Goal: Task Accomplishment & Management: Use online tool/utility

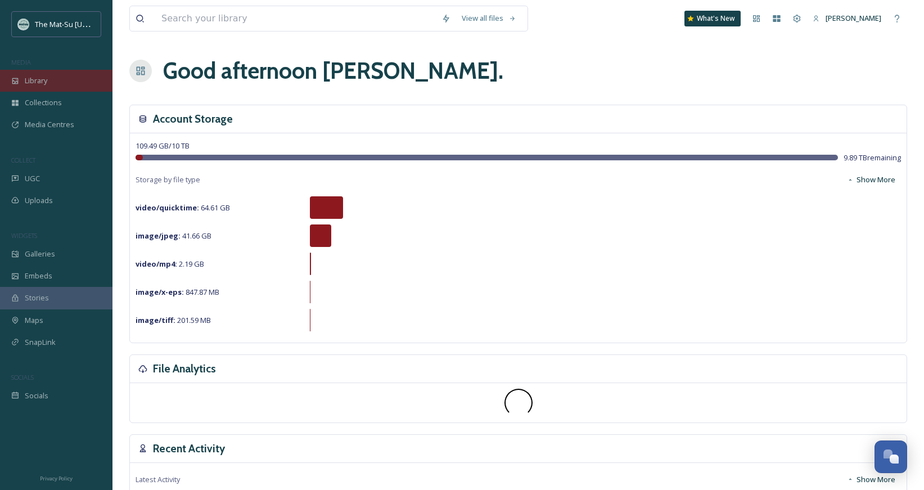
click at [48, 79] on div "Library" at bounding box center [56, 81] width 112 height 22
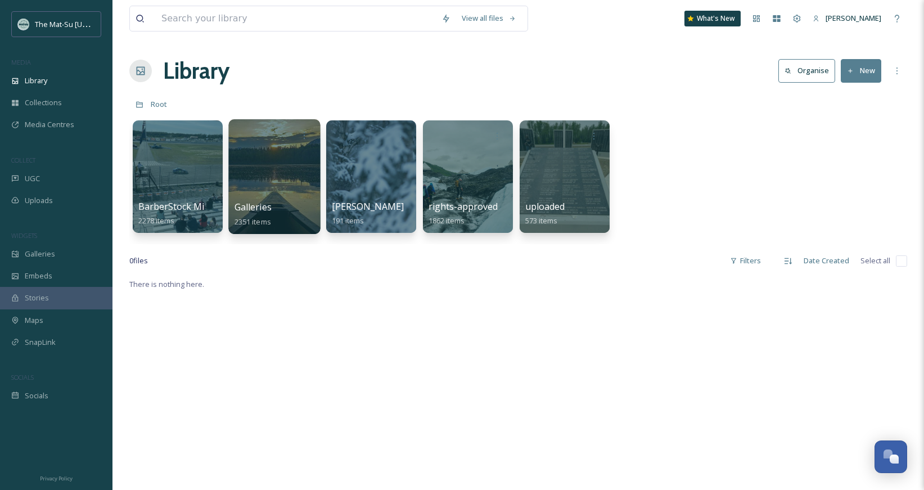
click at [273, 191] on div at bounding box center [274, 176] width 92 height 115
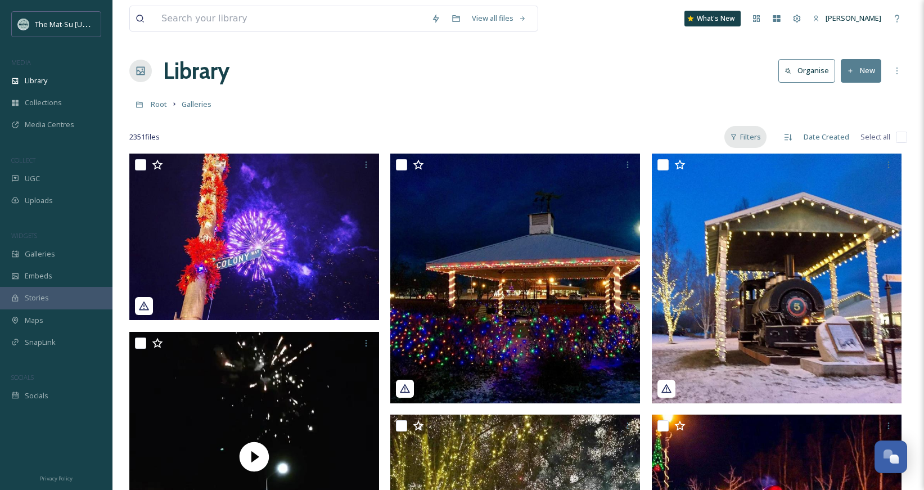
click at [743, 134] on div "Filters" at bounding box center [745, 137] width 42 height 22
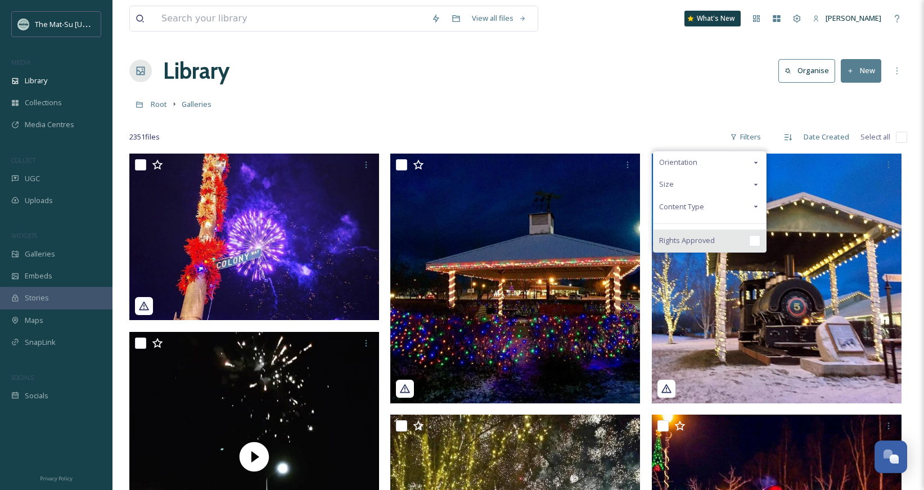
click at [760, 243] on input "checkbox" at bounding box center [754, 240] width 11 height 11
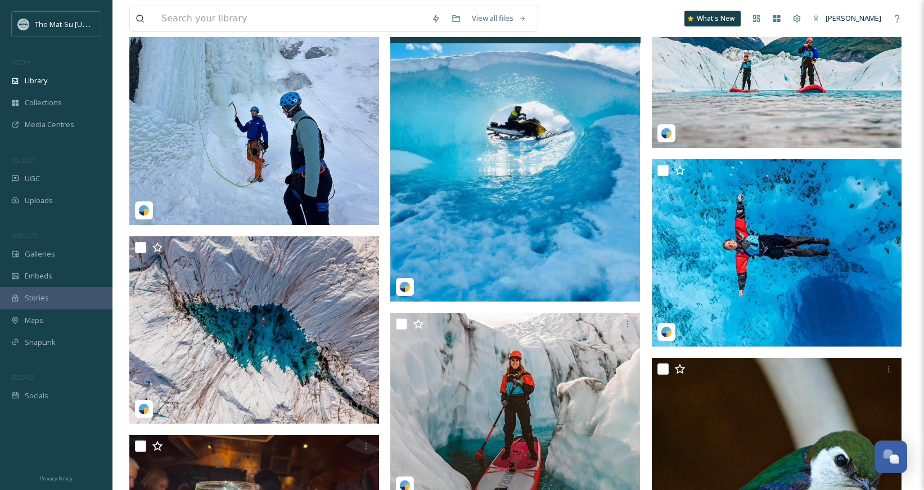
scroll to position [3096, 0]
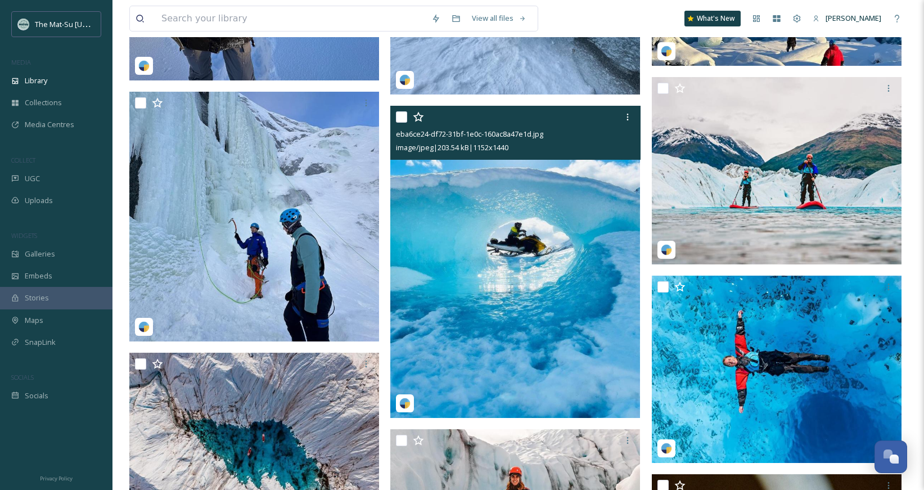
click at [401, 117] on input "checkbox" at bounding box center [401, 116] width 11 height 11
checkbox input "true"
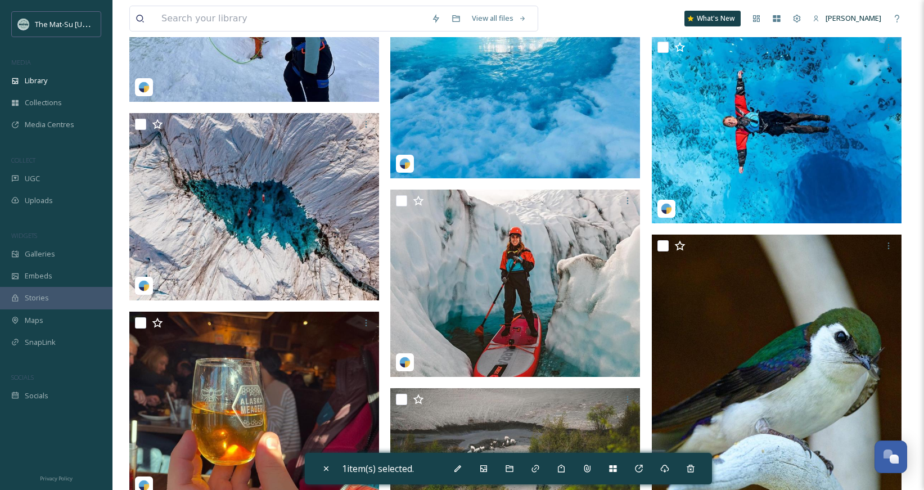
scroll to position [3313, 0]
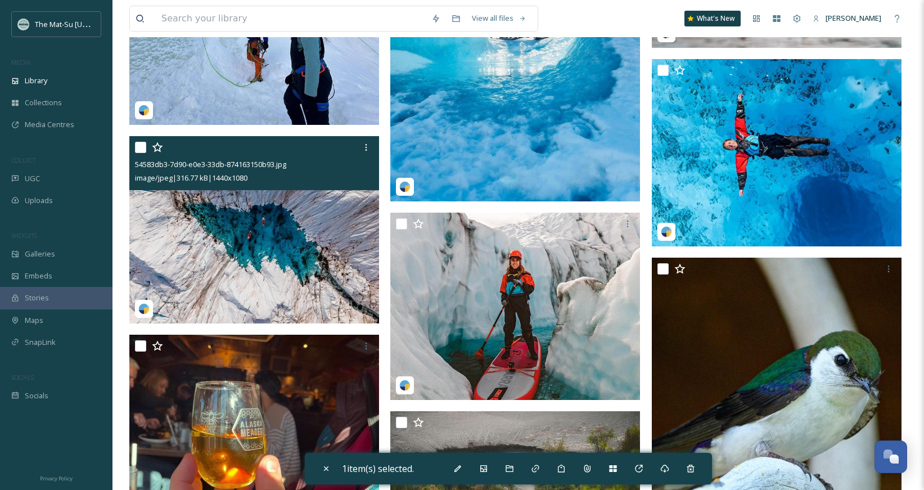
click at [135, 142] on input "checkbox" at bounding box center [140, 147] width 11 height 11
checkbox input "true"
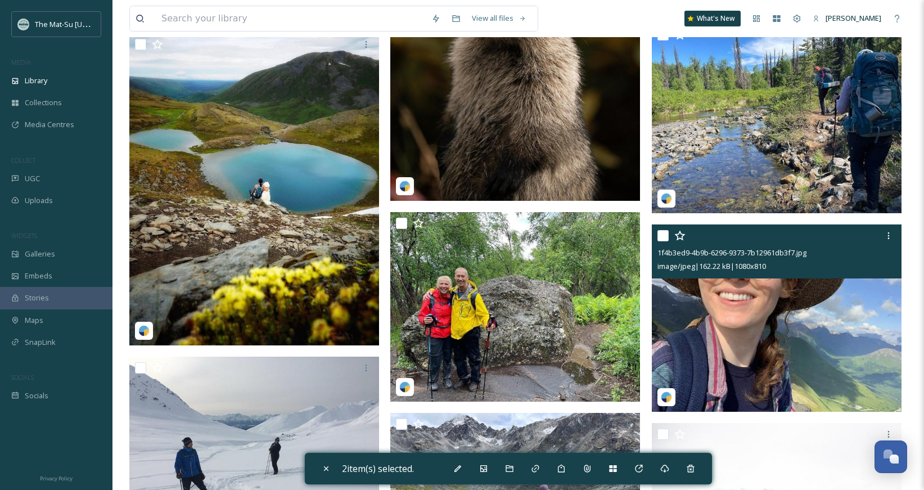
scroll to position [3958, 0]
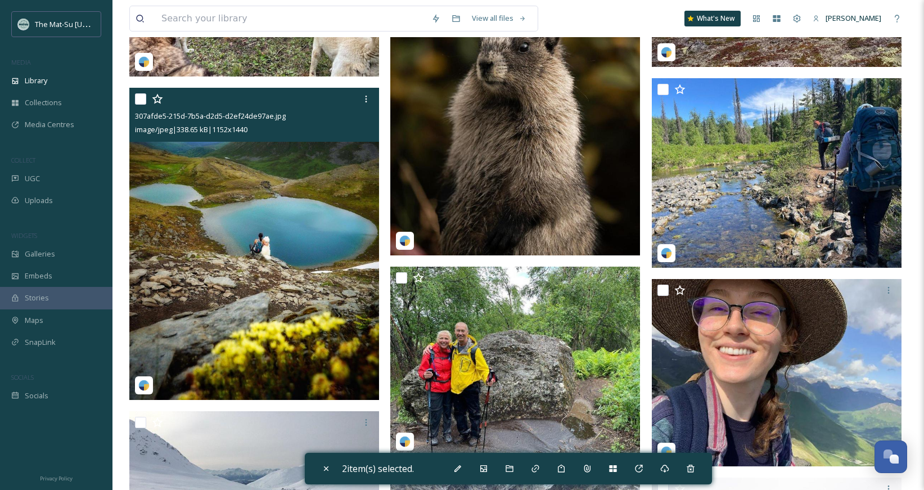
click at [133, 96] on div "307afde5-215d-7b5a-d2d5-d2ef24de97ae.jpg image/jpeg | 338.65 kB | 1152 x 1440" at bounding box center [254, 115] width 250 height 54
click at [142, 100] on input "checkbox" at bounding box center [140, 98] width 11 height 11
checkbox input "true"
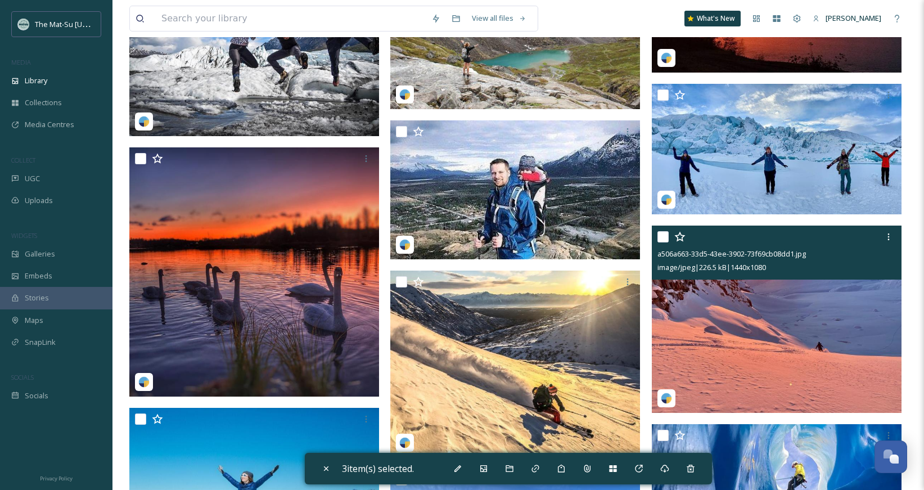
scroll to position [5671, 0]
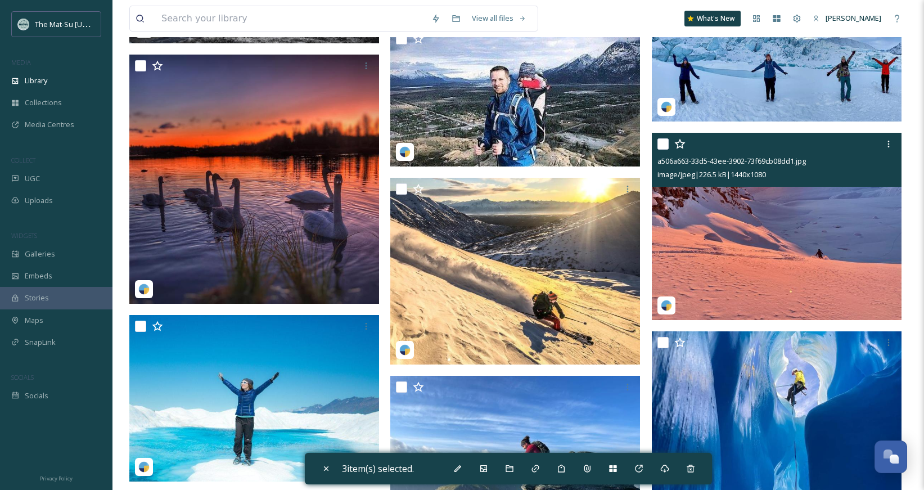
click at [664, 146] on input "checkbox" at bounding box center [662, 143] width 11 height 11
checkbox input "true"
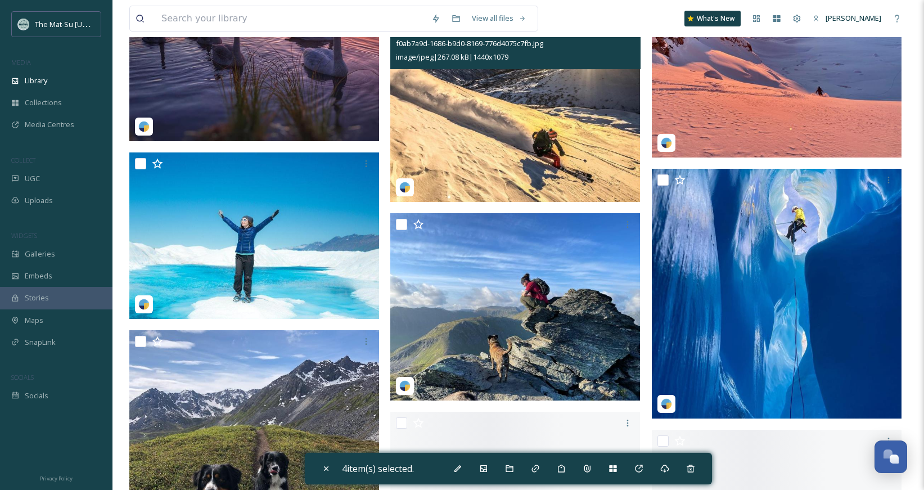
scroll to position [5898, 0]
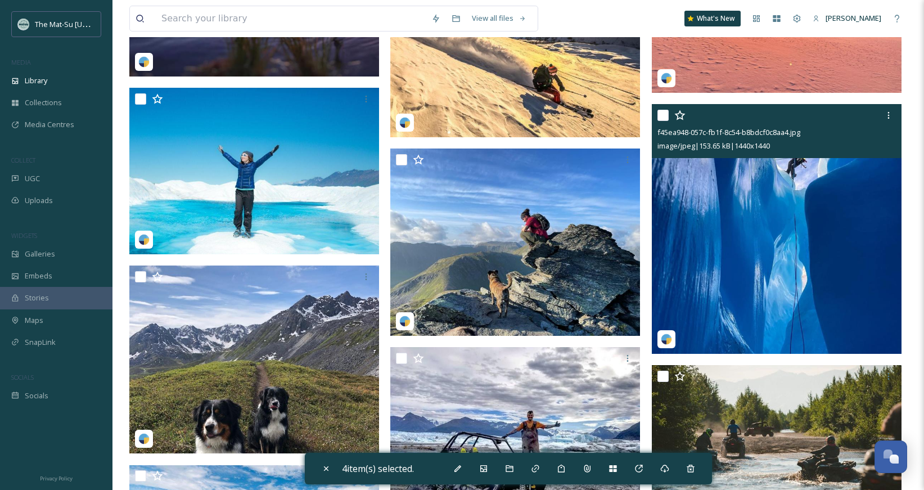
click at [667, 117] on input "checkbox" at bounding box center [662, 115] width 11 height 11
checkbox input "true"
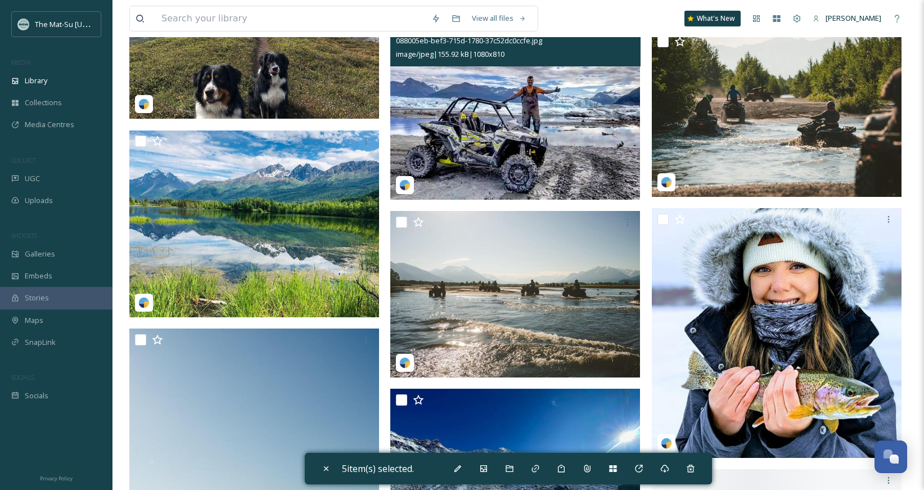
scroll to position [6260, 0]
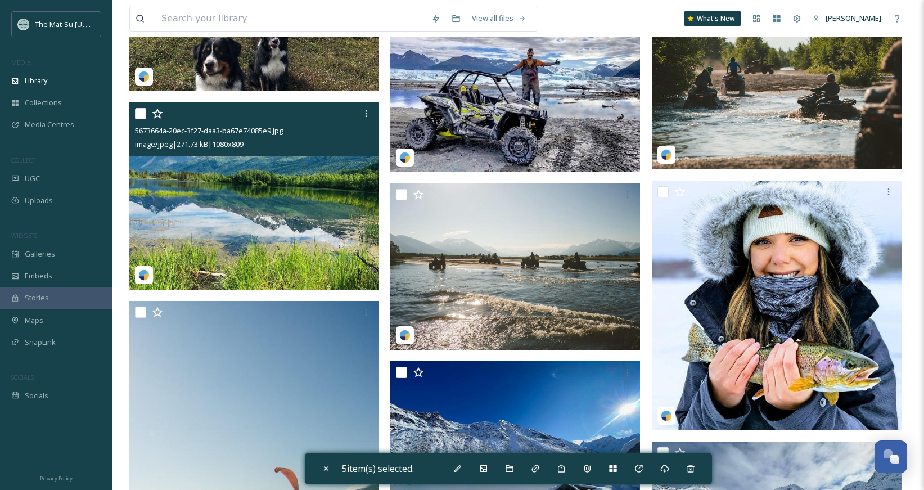
click at [141, 113] on input "checkbox" at bounding box center [140, 113] width 11 height 11
checkbox input "true"
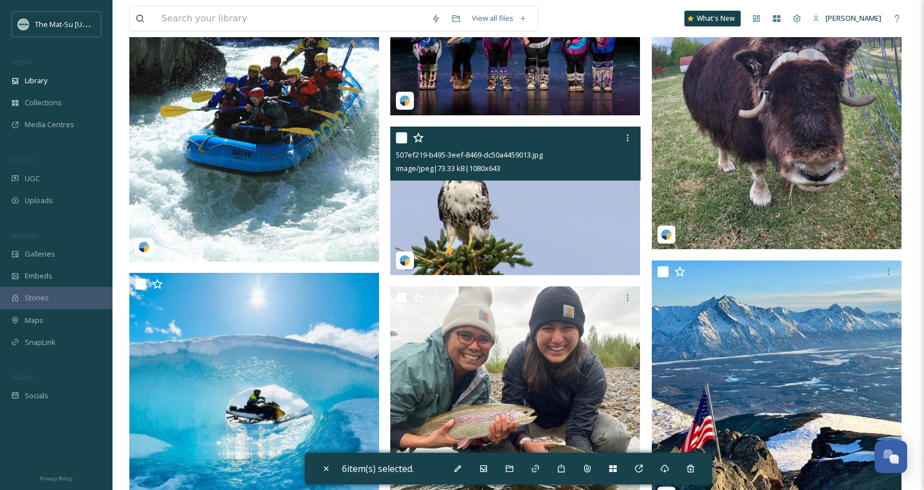
scroll to position [10011, 0]
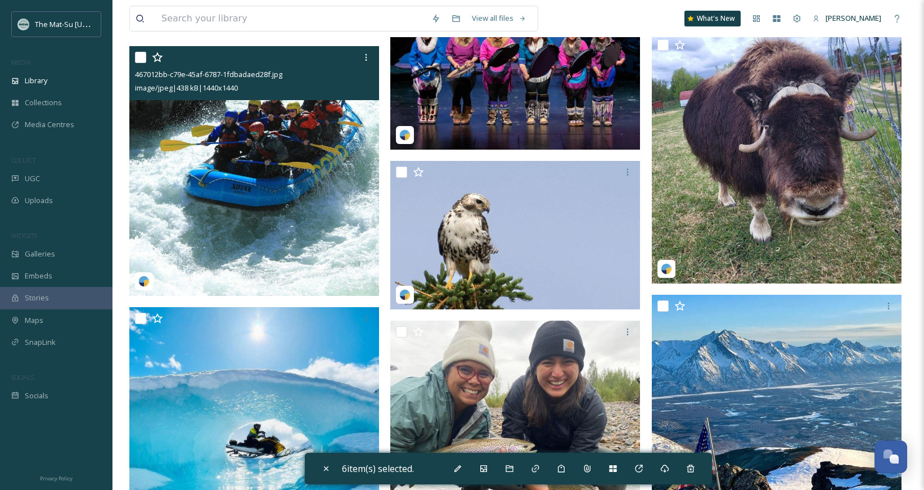
click at [143, 55] on input "checkbox" at bounding box center [140, 57] width 11 height 11
checkbox input "true"
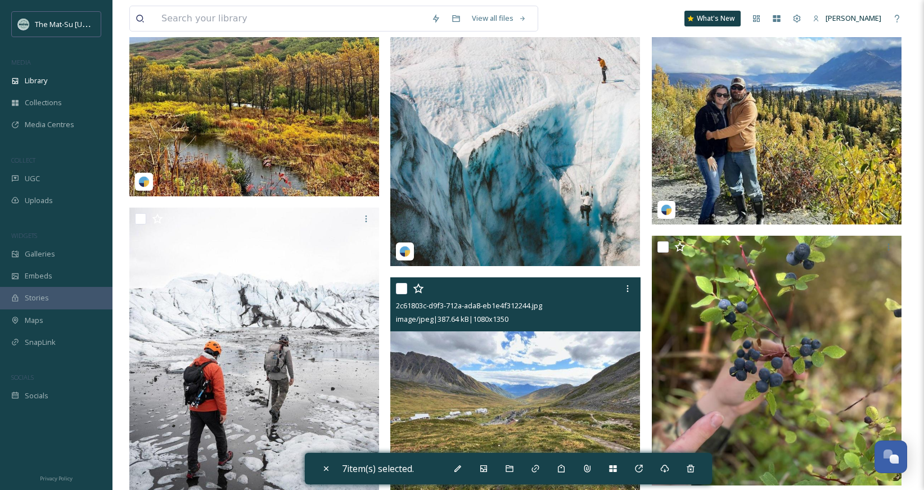
scroll to position [13948, 0]
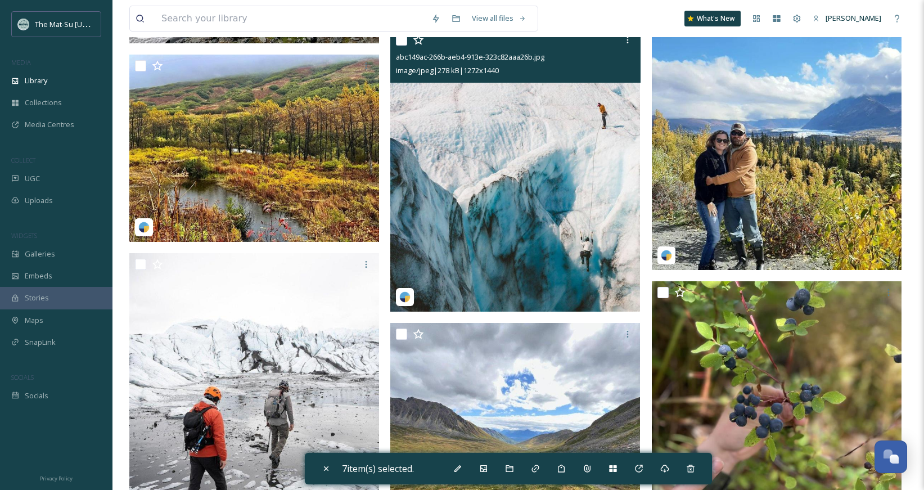
click at [399, 38] on input "checkbox" at bounding box center [401, 39] width 11 height 11
checkbox input "true"
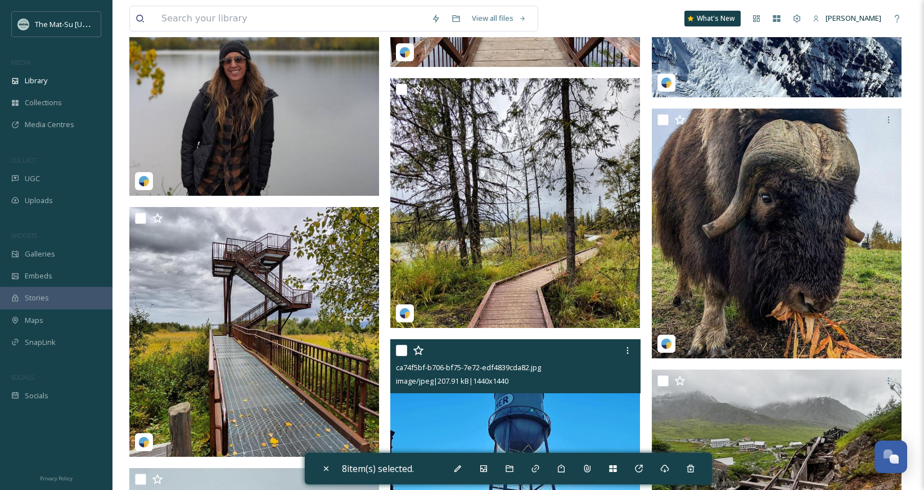
scroll to position [16890, 0]
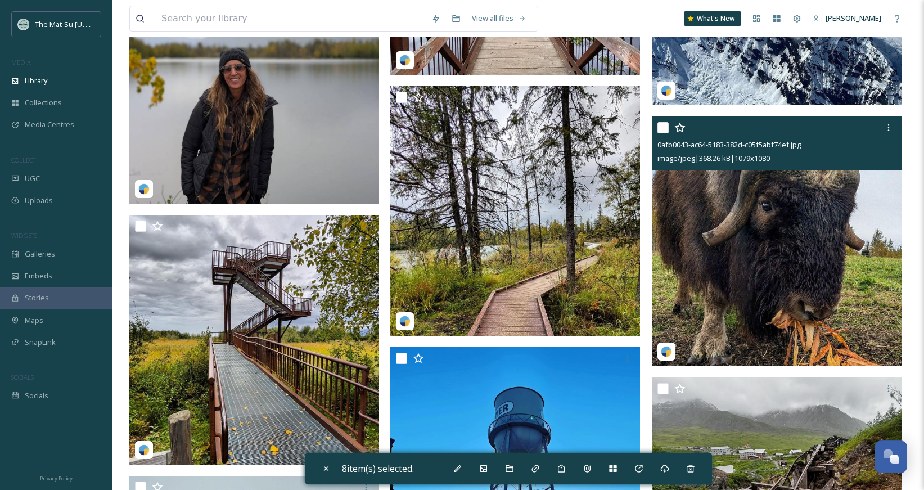
click at [663, 124] on input "checkbox" at bounding box center [662, 127] width 11 height 11
checkbox input "true"
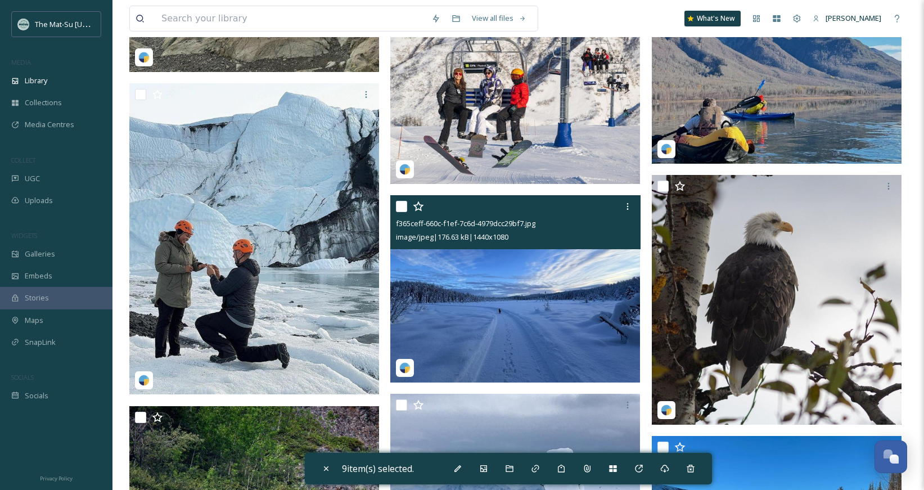
scroll to position [23133, 0]
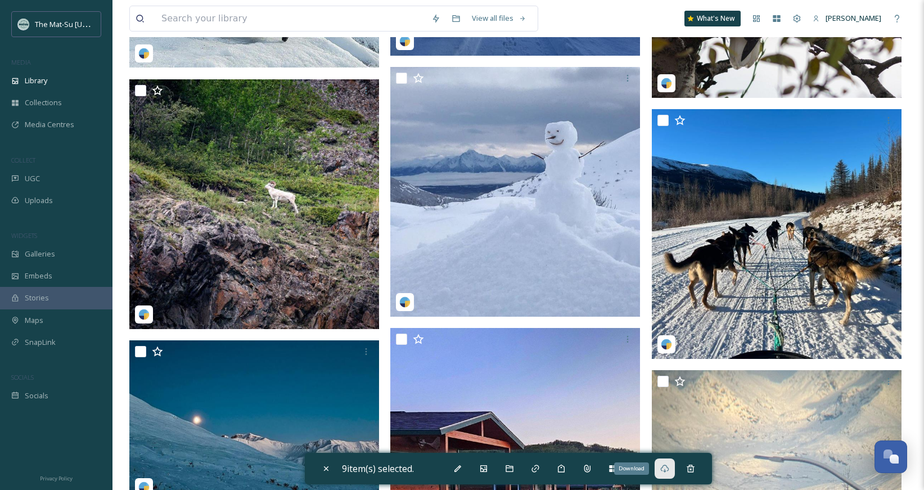
click at [669, 467] on icon at bounding box center [664, 468] width 9 height 9
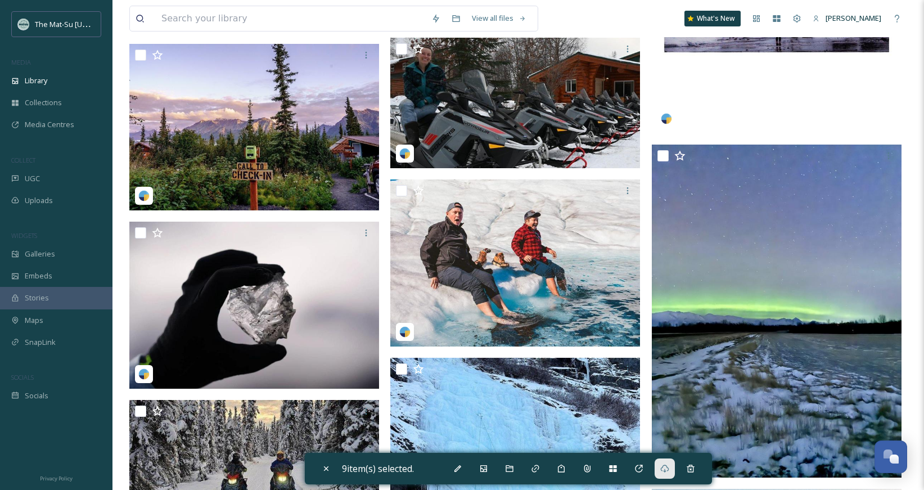
scroll to position [25717, 0]
